Goal: Task Accomplishment & Management: Complete application form

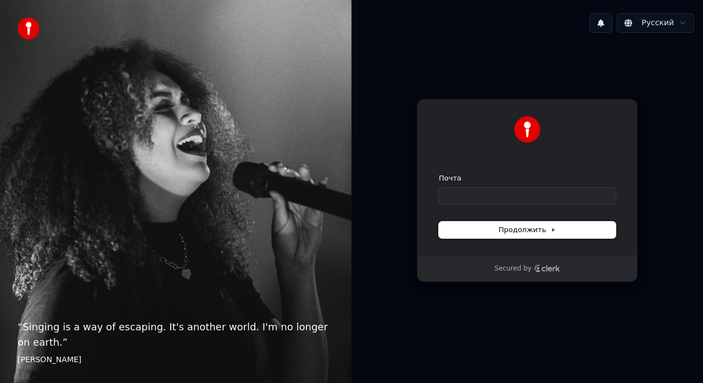
click at [551, 228] on icon at bounding box center [552, 229] width 5 height 5
click at [476, 197] on input "Почта" at bounding box center [527, 196] width 177 height 16
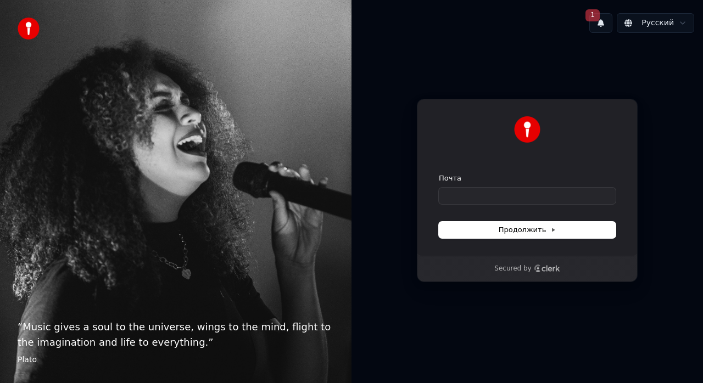
click at [607, 14] on button "1" at bounding box center [600, 23] width 23 height 20
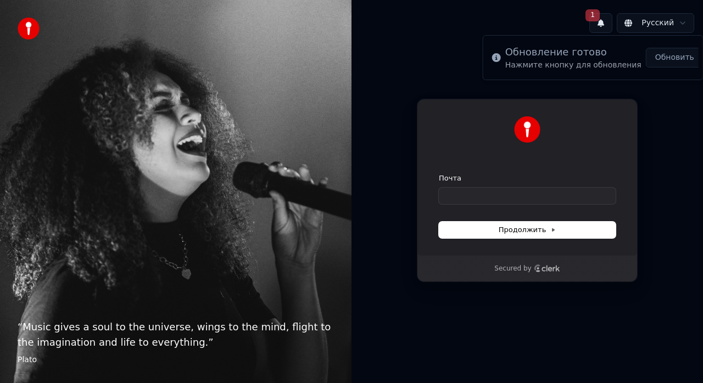
click at [658, 63] on button "Обновить" at bounding box center [675, 58] width 58 height 20
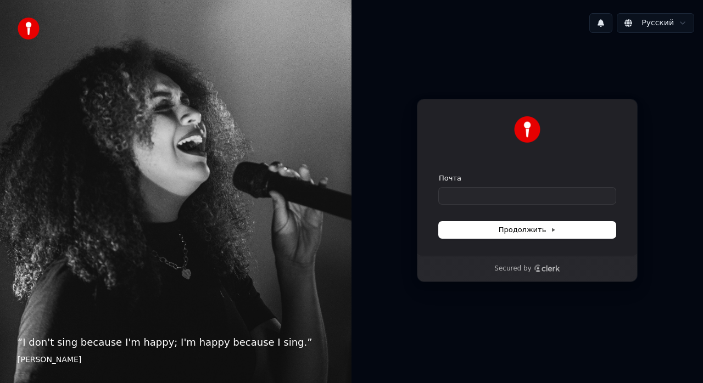
click at [607, 18] on button at bounding box center [600, 23] width 23 height 20
click at [668, 165] on div "Продолжить с помощью Google или Почта Продолжить Secured by" at bounding box center [528, 191] width 352 height 298
click at [486, 194] on input "Почта" at bounding box center [527, 196] width 177 height 16
click at [564, 235] on button "Продолжить" at bounding box center [527, 230] width 177 height 16
click at [468, 194] on input "Почта" at bounding box center [527, 196] width 177 height 16
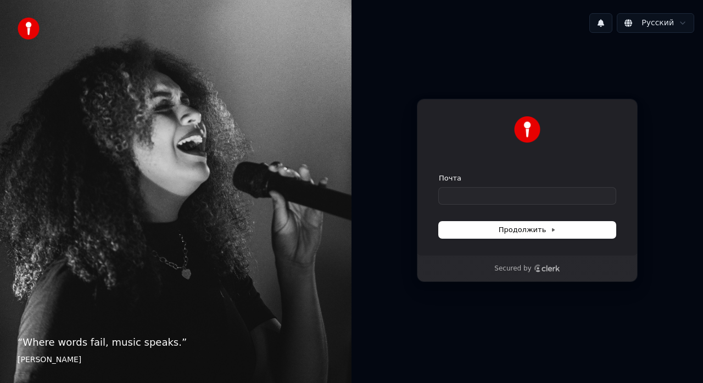
click at [546, 268] on icon "Clerk logo" at bounding box center [547, 269] width 26 height 8
